Goal: Transaction & Acquisition: Obtain resource

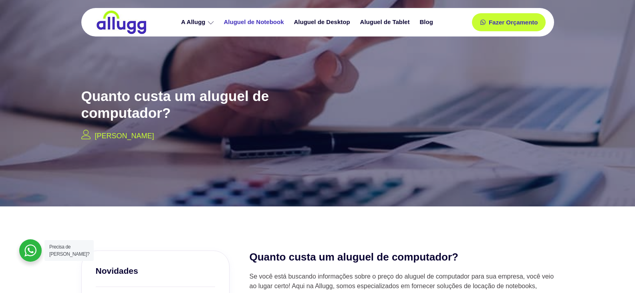
click at [250, 22] on link "Aluguel de Notebook" at bounding box center [255, 22] width 70 height 14
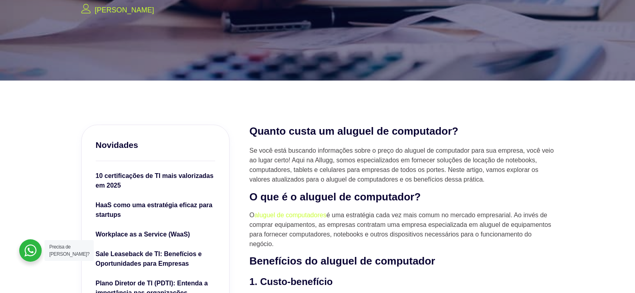
scroll to position [320, 0]
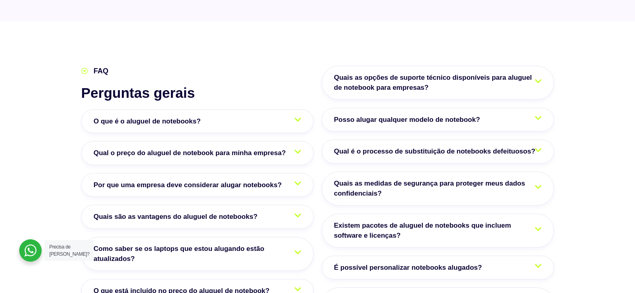
scroll to position [1362, 0]
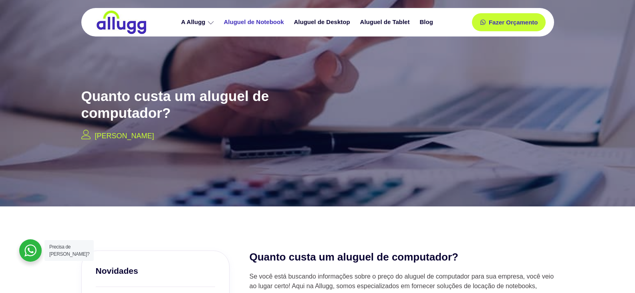
click at [271, 24] on link "Aluguel de Notebook" at bounding box center [255, 22] width 70 height 14
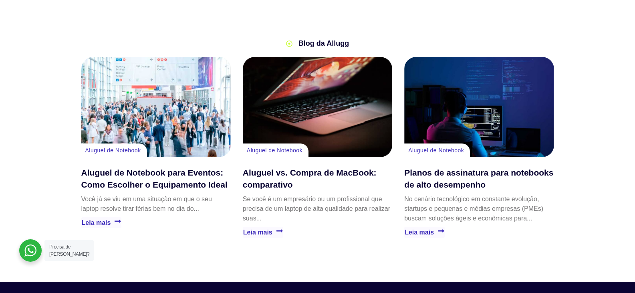
scroll to position [1721, 0]
